Goal: Transaction & Acquisition: Purchase product/service

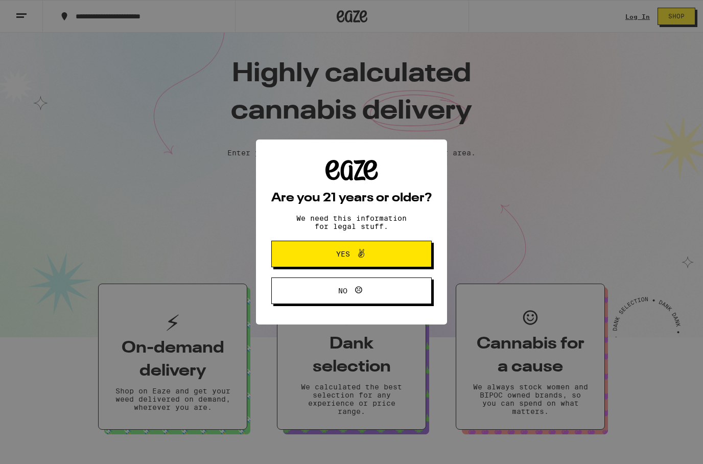
click at [392, 257] on button "Yes" at bounding box center [351, 254] width 160 height 27
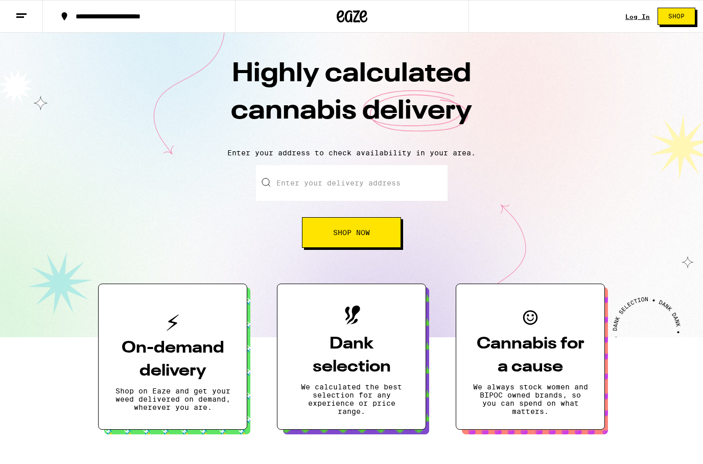
click at [629, 17] on link "Log In" at bounding box center [637, 16] width 25 height 7
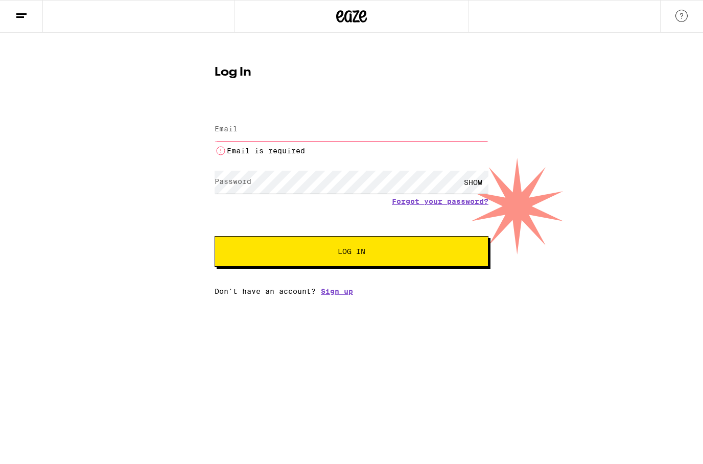
type input "[PERSON_NAME][EMAIL_ADDRESS][DOMAIN_NAME]"
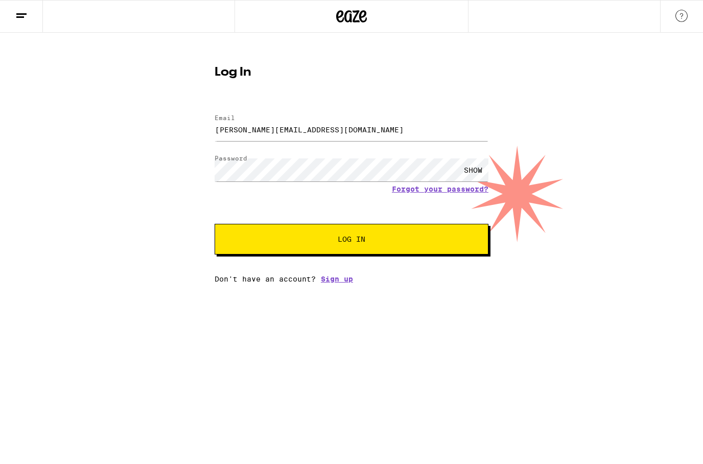
click at [351, 253] on button "Log In" at bounding box center [352, 239] width 274 height 31
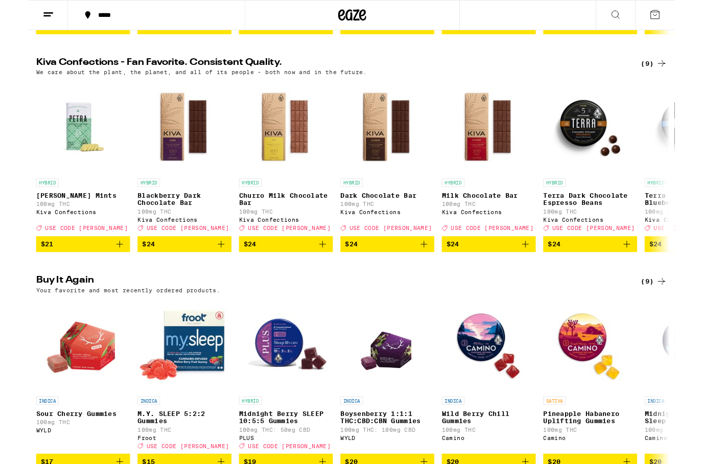
scroll to position [404, 0]
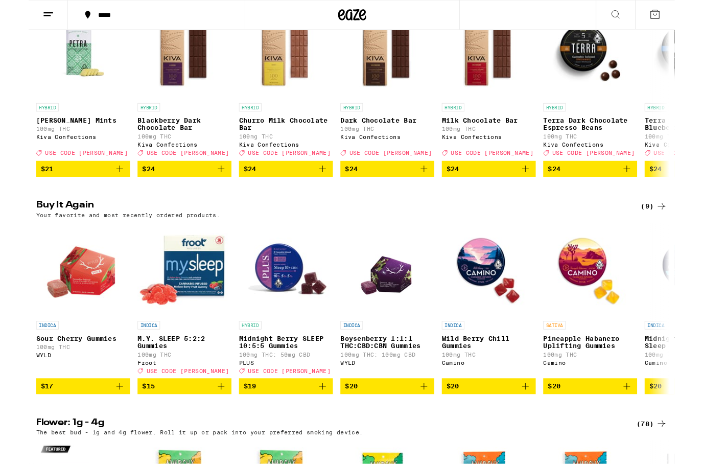
click at [102, 429] on button "$17" at bounding box center [59, 420] width 102 height 17
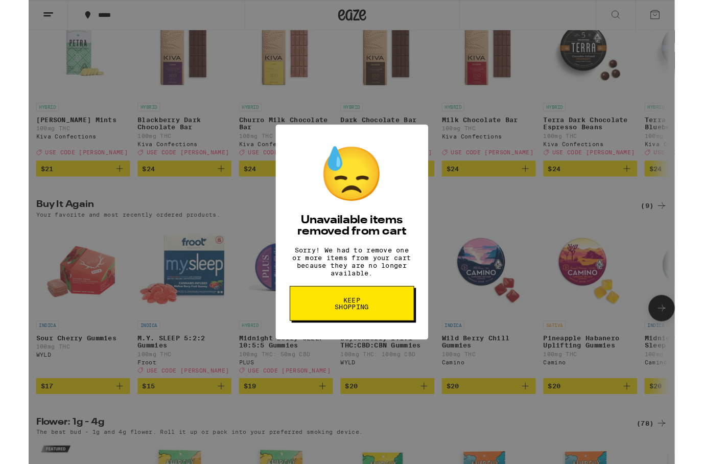
click at [380, 336] on button "Keep Shopping" at bounding box center [351, 330] width 135 height 38
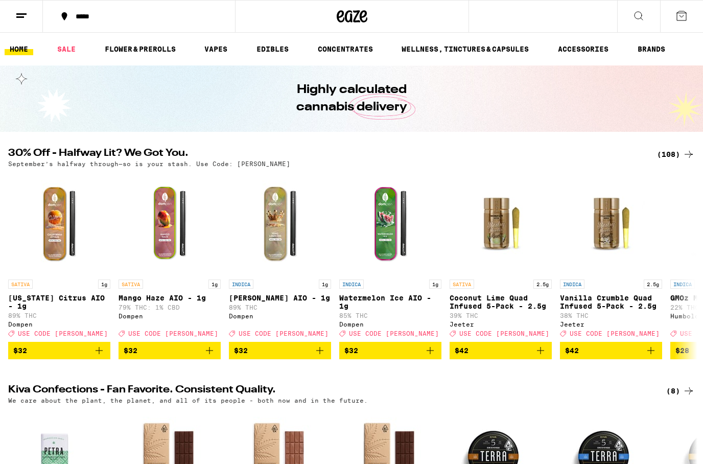
click at [92, 27] on button "*****" at bounding box center [139, 16] width 192 height 31
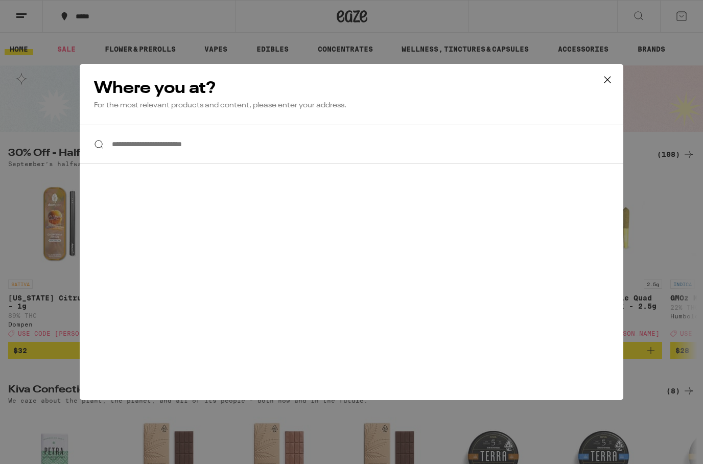
click at [377, 140] on input "**********" at bounding box center [352, 144] width 544 height 39
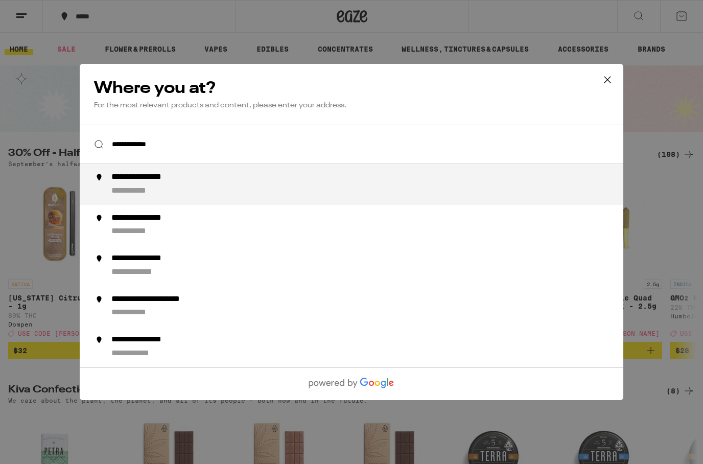
click at [259, 184] on div "**********" at bounding box center [371, 184] width 521 height 25
type input "**********"
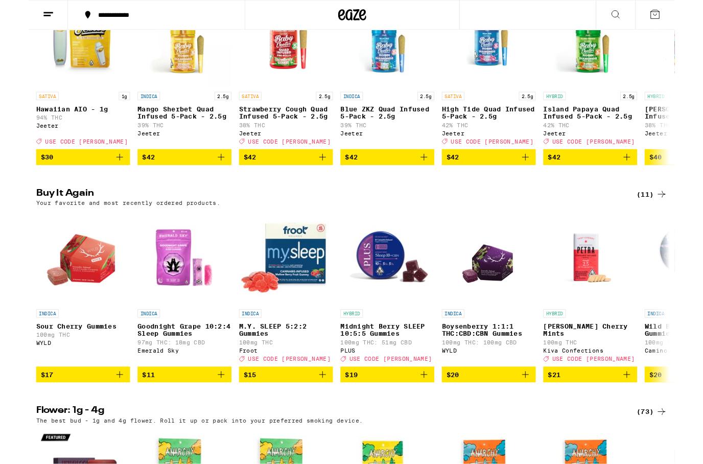
scroll to position [655, 0]
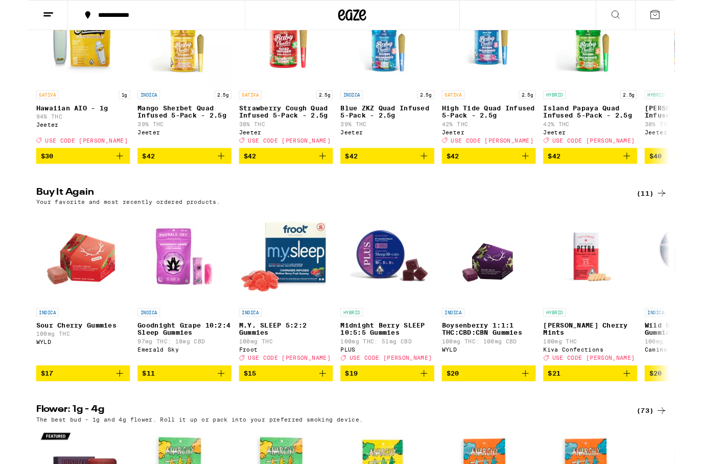
click at [96, 412] on icon "Add to bag" at bounding box center [99, 406] width 12 height 12
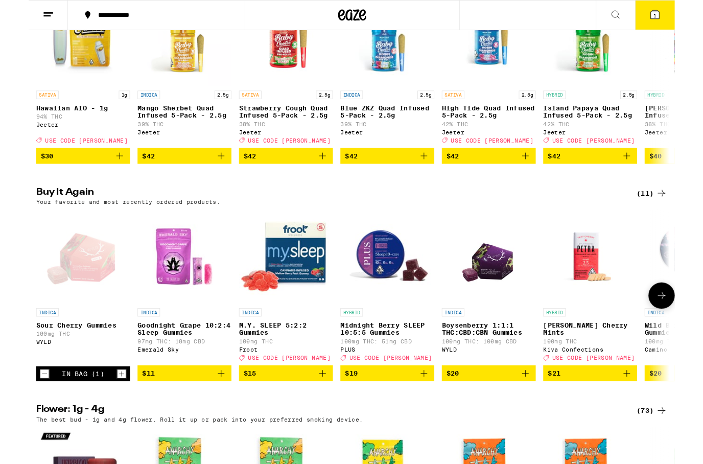
click at [546, 412] on icon "Add to bag" at bounding box center [541, 406] width 12 height 12
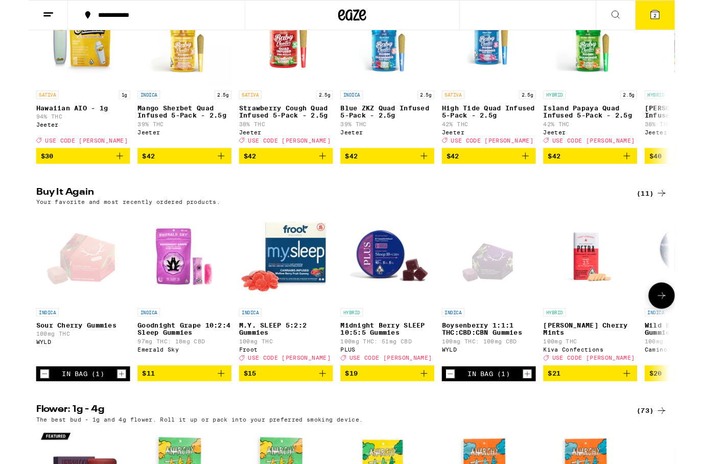
click at [691, 10] on button "2" at bounding box center [681, 17] width 43 height 32
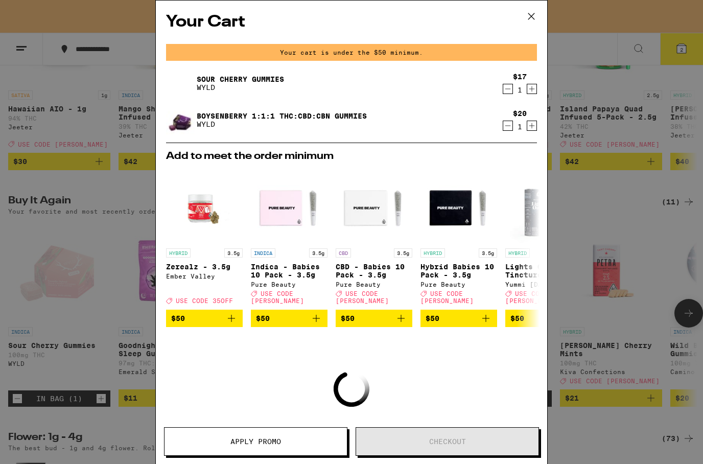
click at [536, 131] on icon "Increment" at bounding box center [531, 126] width 9 height 12
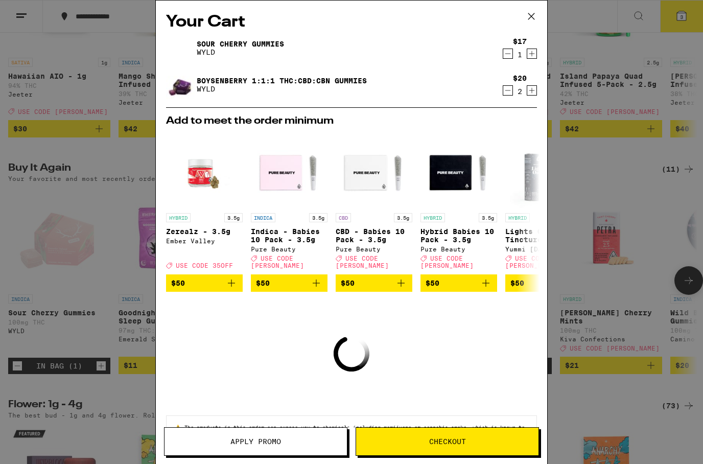
click at [533, 91] on icon "Increment" at bounding box center [531, 90] width 9 height 12
click at [536, 56] on icon "Increment" at bounding box center [531, 54] width 9 height 12
click at [536, 47] on div "$17 2" at bounding box center [518, 47] width 38 height 21
click at [536, 49] on div "$17 2" at bounding box center [518, 47] width 38 height 21
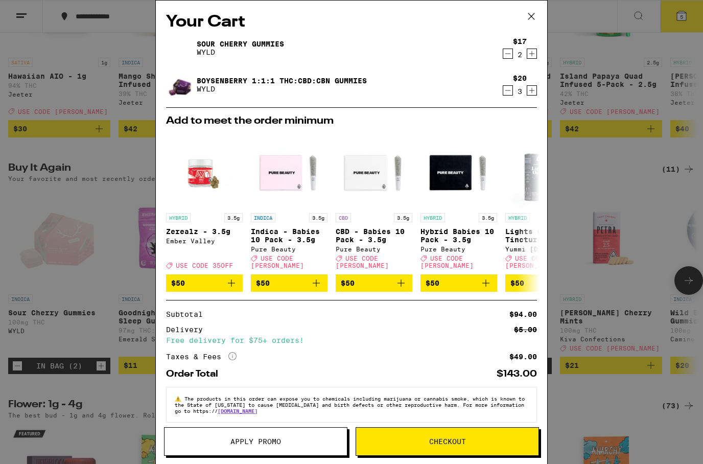
click at [530, 60] on icon "Increment" at bounding box center [531, 54] width 9 height 12
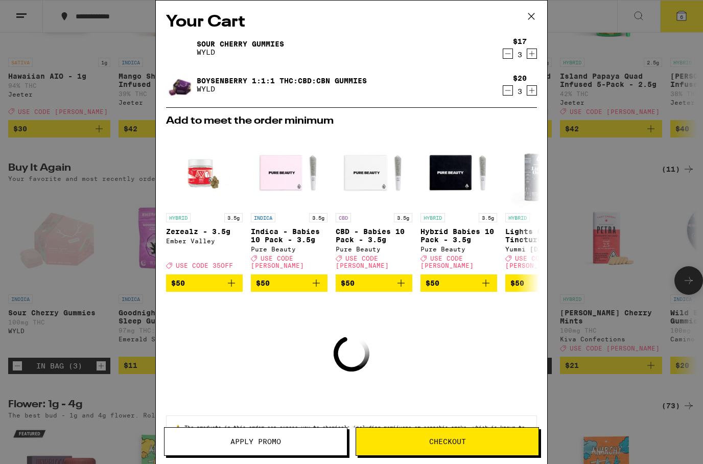
click at [532, 96] on icon "Increment" at bounding box center [531, 90] width 9 height 12
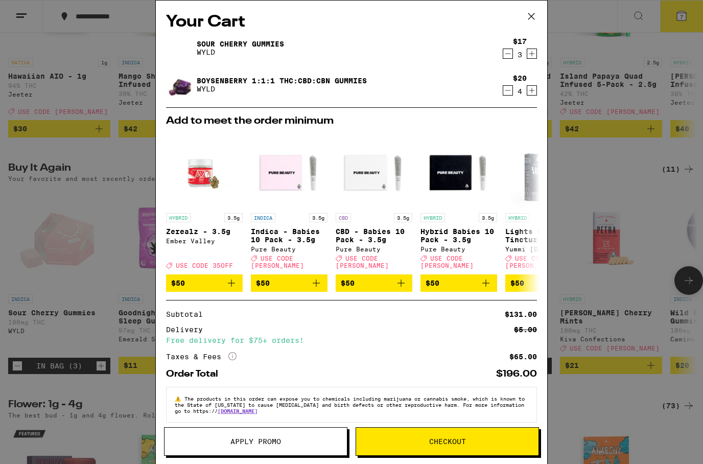
click at [443, 438] on span "Checkout" at bounding box center [447, 441] width 37 height 7
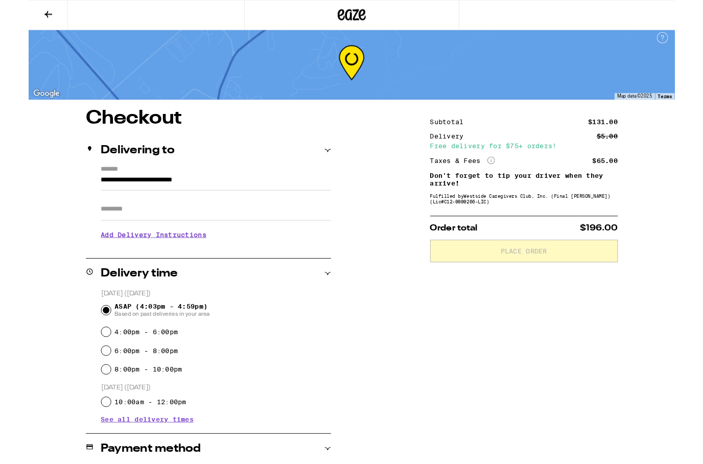
scroll to position [5, 0]
click at [215, 267] on h3 "Add Delivery Instructions" at bounding box center [204, 255] width 250 height 24
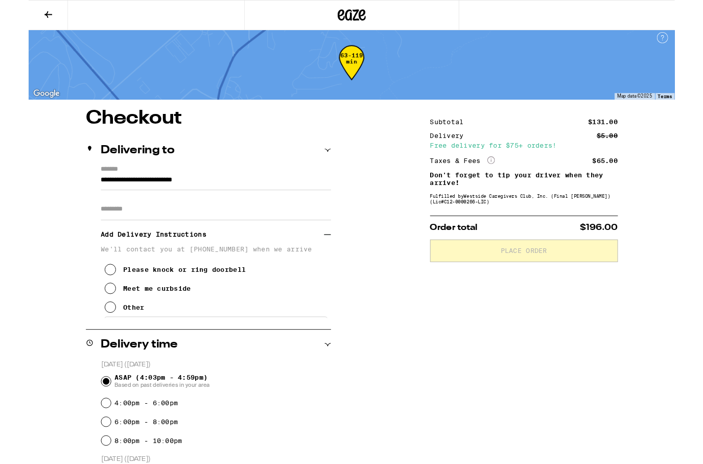
click at [92, 340] on icon at bounding box center [89, 334] width 12 height 12
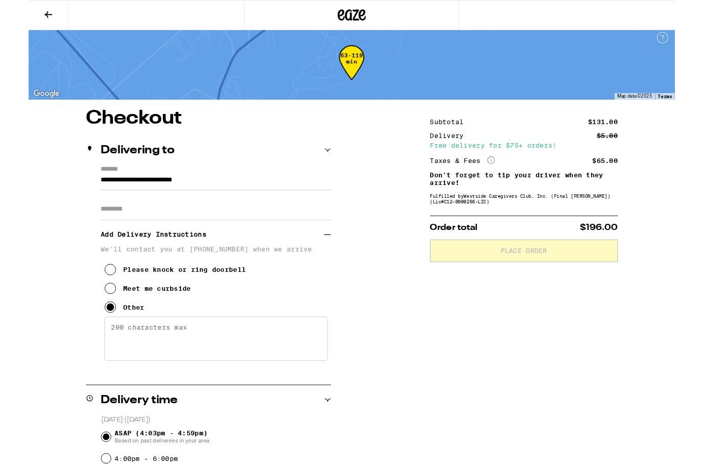
click at [151, 389] on textarea "Enter any other delivery instructions you want driver to know" at bounding box center [203, 368] width 243 height 48
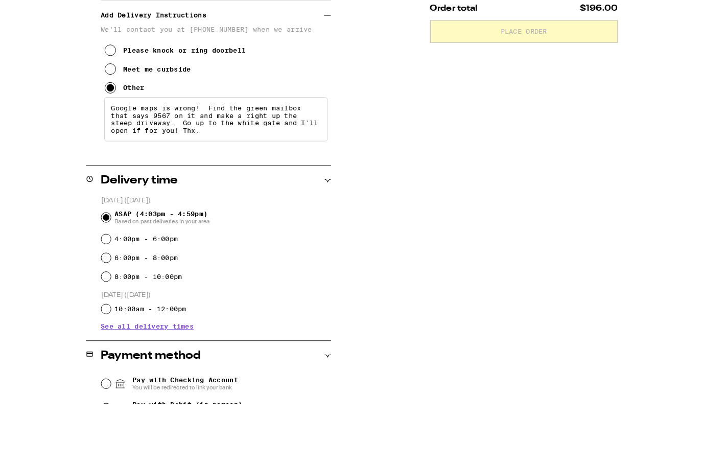
scroll to position [378, 0]
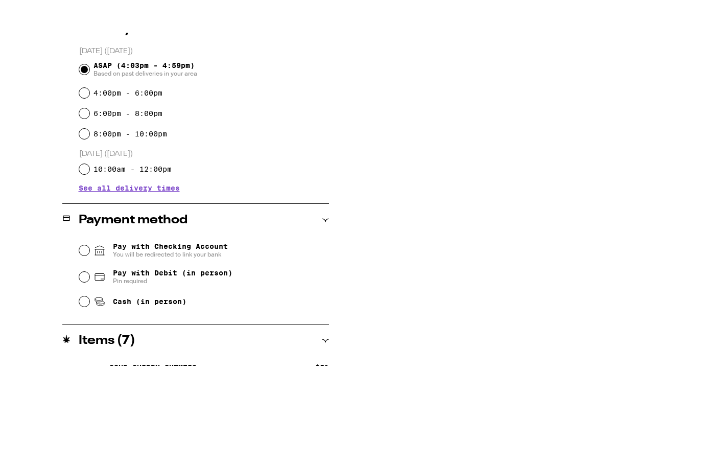
type textarea "Google maps is wrong! Find the green mailbox that says 9567 on it and make a ri…"
click at [81, 305] on input "Pay with Debit (in person) Pin required" at bounding box center [84, 310] width 10 height 10
radio input "true"
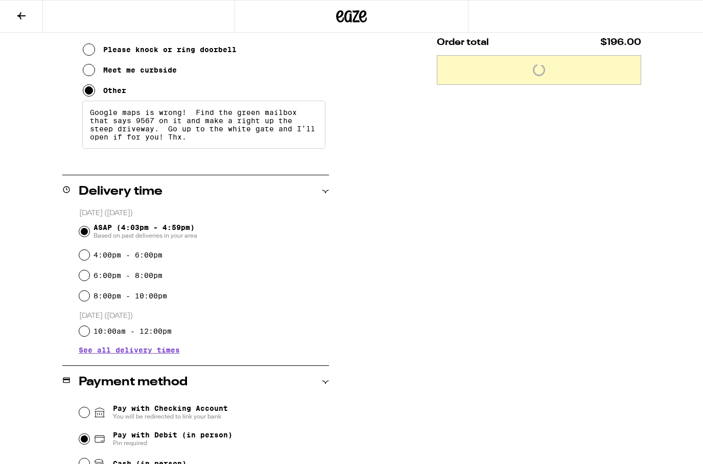
scroll to position [0, 0]
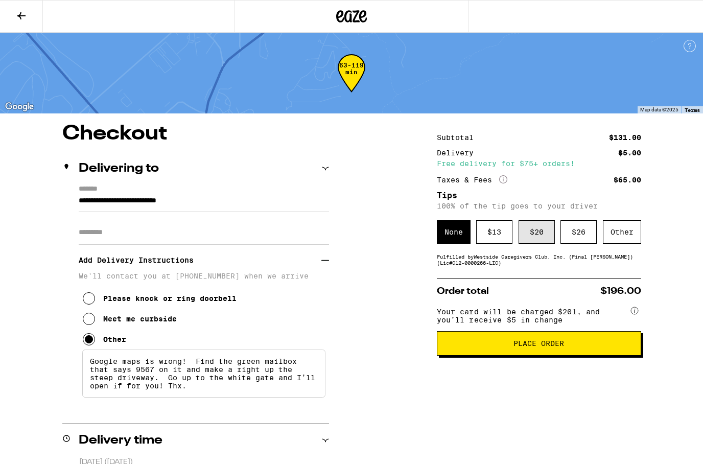
click at [533, 239] on div "$ 20" at bounding box center [537, 232] width 36 height 24
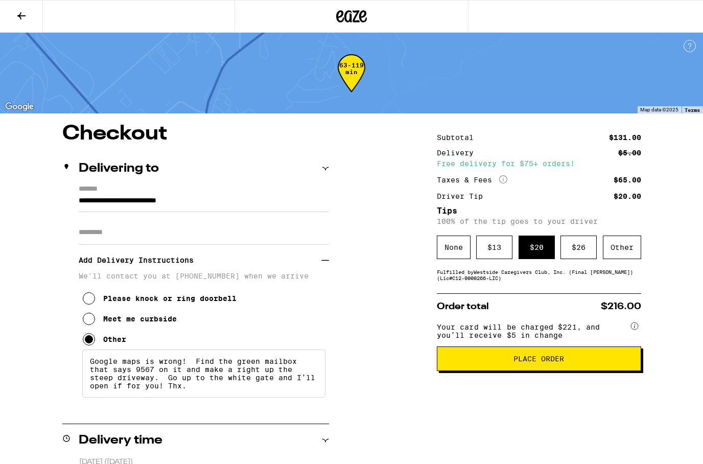
click at [541, 362] on span "Place Order" at bounding box center [539, 358] width 51 height 7
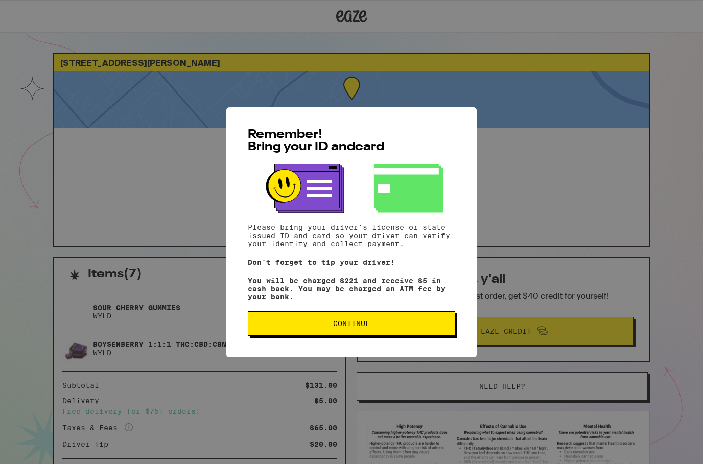
click at [358, 313] on div "Remember! Bring your ID and card Please bring your driver's license or state is…" at bounding box center [351, 232] width 250 height 250
click at [355, 327] on span "Continue" at bounding box center [351, 323] width 37 height 7
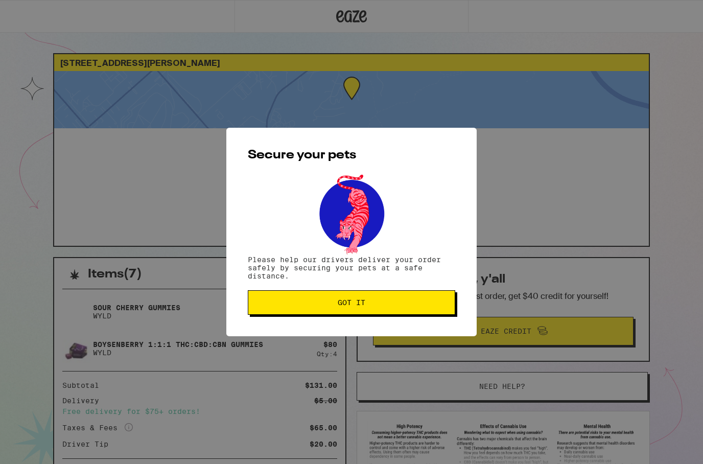
click at [340, 313] on button "Got it" at bounding box center [351, 302] width 207 height 25
